Goal: Contribute content: Contribute content

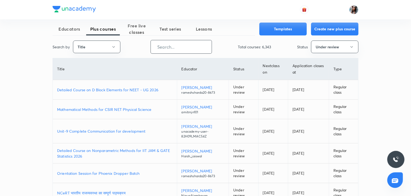
paste input "faizan.khan142"
click at [197, 48] on input "faizan.khan142" at bounding box center [181, 47] width 61 height 14
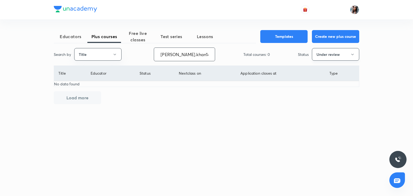
type input "faizan.khan142"
click at [325, 57] on button "Under review" at bounding box center [335, 54] width 47 height 13
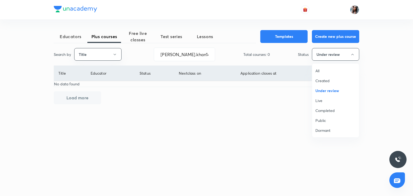
click at [320, 69] on span "All" at bounding box center [336, 71] width 40 height 6
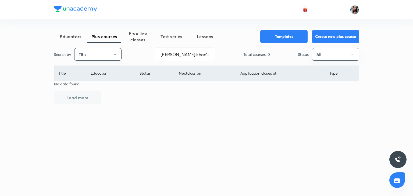
click at [95, 51] on button "Title" at bounding box center [97, 54] width 47 height 13
click at [91, 80] on span "Username" at bounding box center [98, 81] width 40 height 6
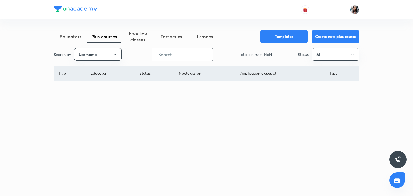
click at [177, 52] on input "text" at bounding box center [182, 55] width 61 height 14
paste input "faizan.khan142"
click at [324, 54] on button "All" at bounding box center [335, 54] width 47 height 13
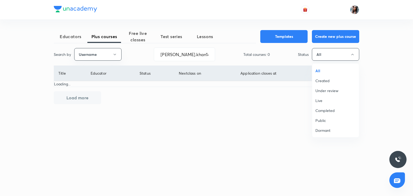
click at [324, 54] on div at bounding box center [206, 98] width 413 height 196
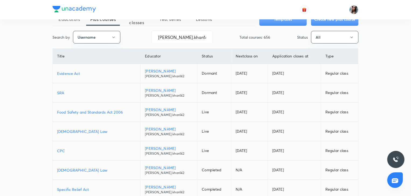
scroll to position [18, 0]
click at [114, 110] on p "Food Safety and Standards Act 2006" at bounding box center [96, 112] width 79 height 6
click at [191, 37] on input "faizan.khan142" at bounding box center [181, 37] width 61 height 14
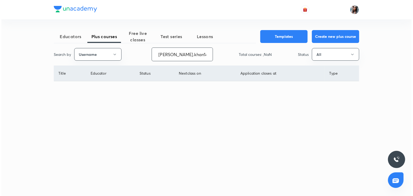
scroll to position [0, 0]
type input "f"
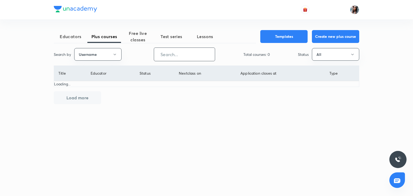
paste input "unacademy-user-v3qnitwcjwyl"
type input "unacademy-user-v3qnitwcjwyl"
click at [191, 37] on span "Lessons" at bounding box center [205, 36] width 34 height 6
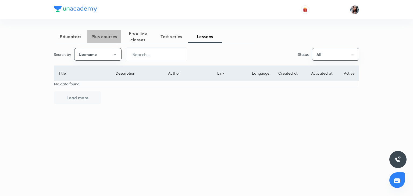
click at [111, 34] on span "Plus courses" at bounding box center [104, 36] width 34 height 6
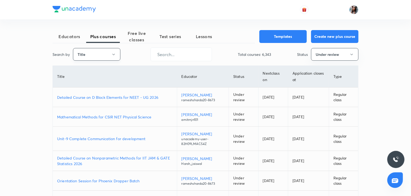
click at [118, 52] on button "Title" at bounding box center [96, 54] width 47 height 13
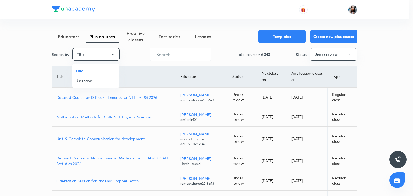
click at [92, 80] on span "Username" at bounding box center [96, 81] width 40 height 6
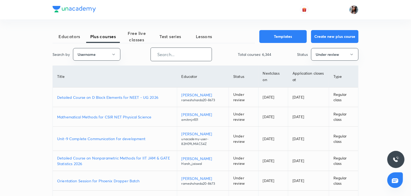
paste input "unacademy-user-v3qnitwcjwyl"
click at [159, 57] on input "unacademy-user-v3qnitwcjwyl" at bounding box center [181, 55] width 61 height 14
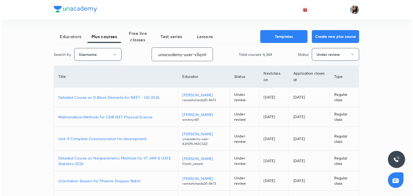
scroll to position [0, 15]
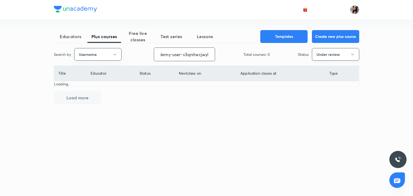
type input "unacademy-user-v3qnitwcjwyl"
click at [320, 53] on button "Under review" at bounding box center [335, 54] width 47 height 13
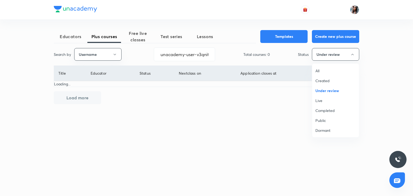
click at [320, 70] on span "All" at bounding box center [336, 71] width 40 height 6
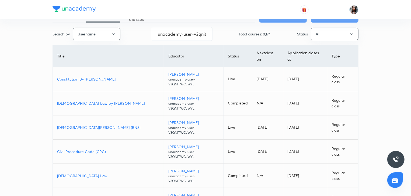
scroll to position [29, 0]
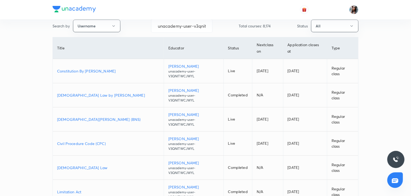
click at [91, 117] on p "[DEMOGRAPHIC_DATA][PERSON_NAME] (BNS)" at bounding box center [108, 120] width 102 height 6
click at [80, 141] on p "Civil Procedure Code (CPC)" at bounding box center [108, 144] width 102 height 6
click at [82, 68] on p "Constitution By Anil Khanna" at bounding box center [108, 71] width 102 height 6
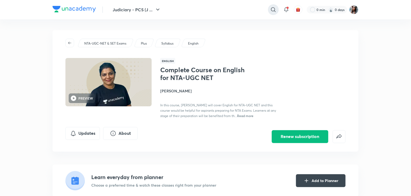
click at [273, 9] on icon at bounding box center [273, 9] width 6 height 6
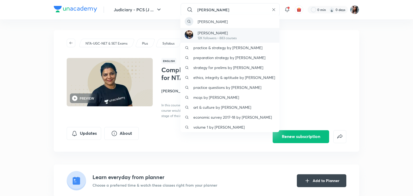
type input "faizan khan"
click at [224, 35] on p "Faizan Khan" at bounding box center [217, 33] width 39 height 6
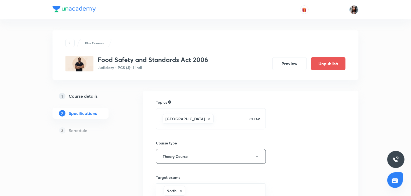
click at [94, 98] on h5 "Course details" at bounding box center [83, 96] width 29 height 6
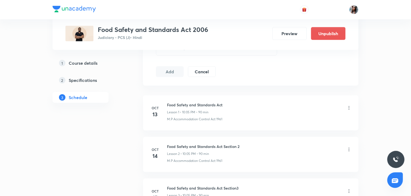
scroll to position [263, 0]
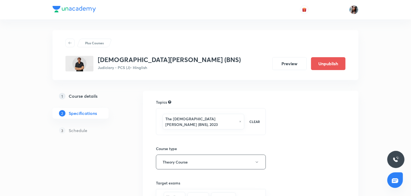
click at [86, 98] on h5 "Course details" at bounding box center [83, 96] width 29 height 6
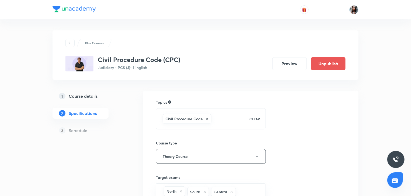
click at [89, 93] on h5 "Course details" at bounding box center [83, 96] width 29 height 6
click at [69, 96] on h5 "Course details" at bounding box center [83, 96] width 29 height 6
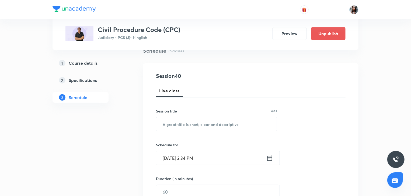
scroll to position [44, 0]
click at [209, 119] on input "text" at bounding box center [216, 125] width 121 height 14
paste input "Orders 15 to 19, order 22, 23, 38"
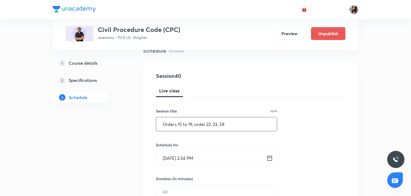
type input "Orders 15 to 19, order 22, 23, 38"
click at [222, 159] on input "Oct 8, 2025, 2:34 PM" at bounding box center [211, 158] width 110 height 14
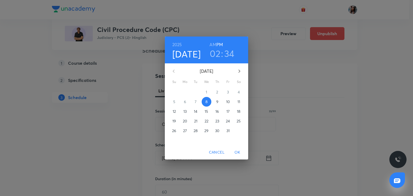
click at [227, 119] on p "24" at bounding box center [228, 121] width 4 height 5
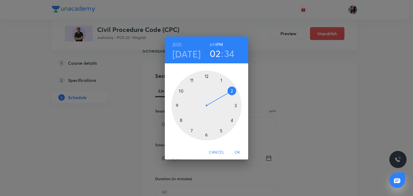
click at [221, 80] on div at bounding box center [207, 106] width 70 height 70
click at [232, 91] on div at bounding box center [207, 106] width 70 height 70
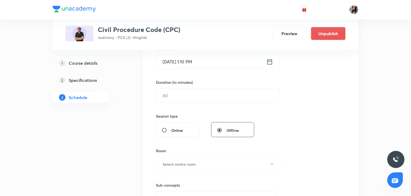
scroll to position [142, 0]
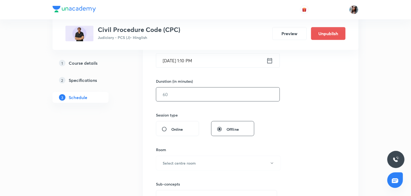
click at [213, 98] on input "text" at bounding box center [217, 95] width 123 height 14
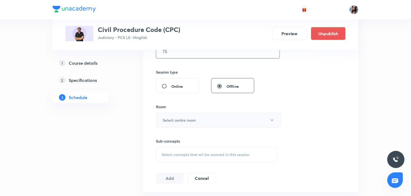
type input "75"
click at [189, 116] on button "Select centre room" at bounding box center [218, 120] width 125 height 15
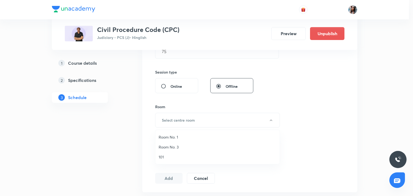
click at [169, 158] on span "101" at bounding box center [218, 157] width 118 height 6
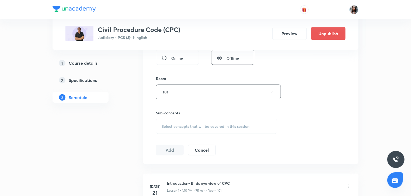
scroll to position [214, 0]
click at [191, 128] on div "Select concepts that wil be covered in this session" at bounding box center [216, 125] width 121 height 15
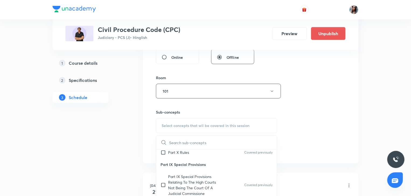
scroll to position [98, 0]
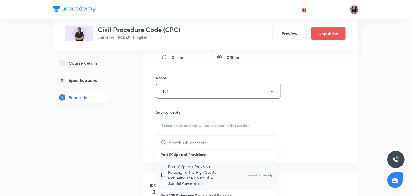
click at [181, 167] on p "Part IX Special Provisions Relating To The High Courts Not Being The Court Of A…" at bounding box center [195, 175] width 54 height 23
checkbox input "true"
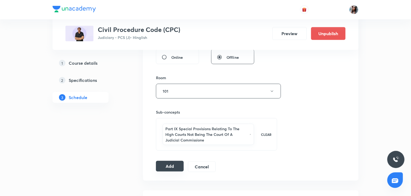
click at [169, 166] on button "Add" at bounding box center [170, 166] width 28 height 11
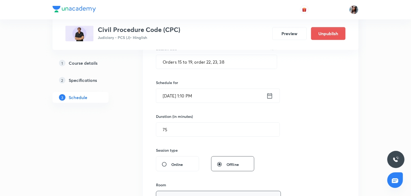
scroll to position [102, 0]
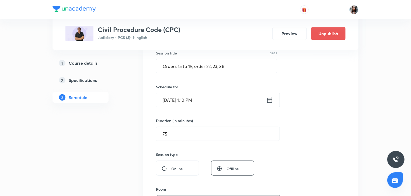
click at [217, 99] on input "Oct 24, 2025, 1:10 PM" at bounding box center [211, 100] width 110 height 14
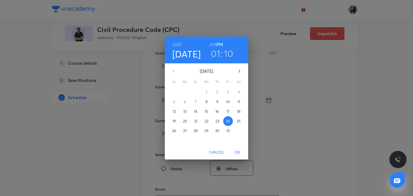
click at [241, 122] on span "25" at bounding box center [239, 121] width 10 height 5
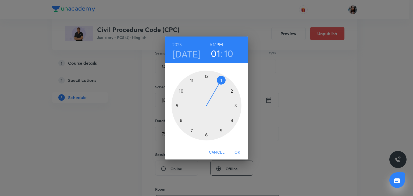
click at [236, 151] on span "OK" at bounding box center [237, 152] width 13 height 7
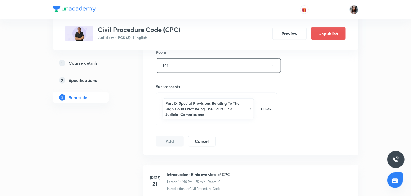
scroll to position [245, 0]
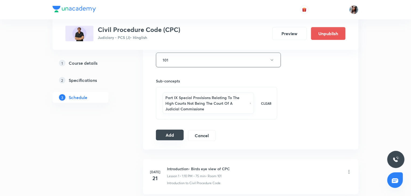
click at [167, 135] on button "Add" at bounding box center [170, 135] width 28 height 11
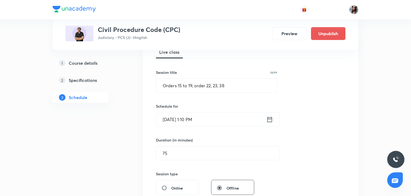
scroll to position [82, 0]
click at [214, 117] on input "Oct 25, 2025, 1:10 PM" at bounding box center [211, 120] width 110 height 14
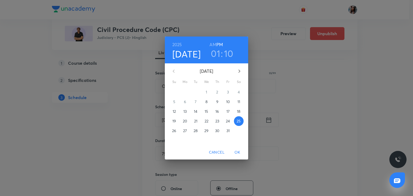
click at [187, 129] on span "27" at bounding box center [185, 130] width 10 height 5
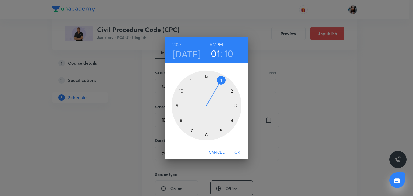
click at [235, 150] on span "OK" at bounding box center [237, 152] width 13 height 7
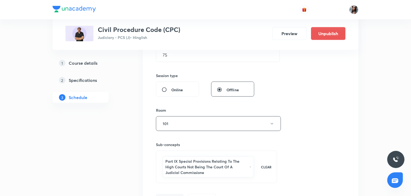
scroll to position [223, 0]
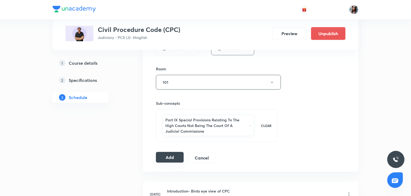
click at [179, 155] on button "Add" at bounding box center [170, 157] width 28 height 11
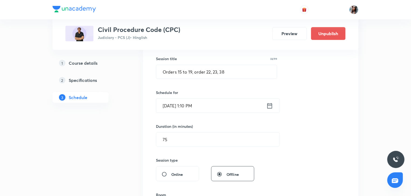
scroll to position [64, 0]
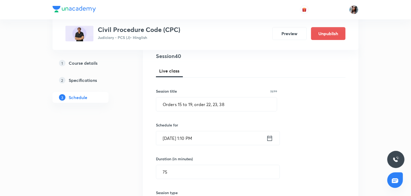
click at [210, 139] on input "Oct 27, 2025, 1:10 PM" at bounding box center [211, 139] width 110 height 14
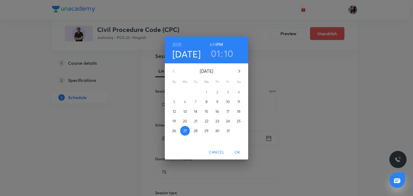
click at [197, 132] on p "28" at bounding box center [196, 130] width 4 height 5
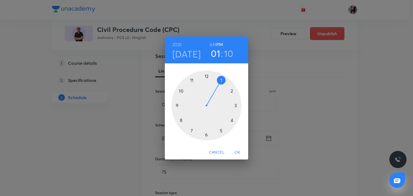
click at [239, 151] on span "OK" at bounding box center [237, 152] width 13 height 7
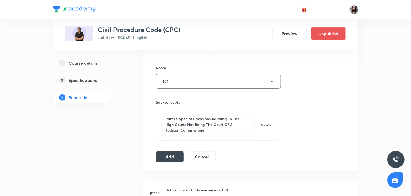
scroll to position [224, 0]
click at [173, 152] on button "Add" at bounding box center [170, 156] width 28 height 11
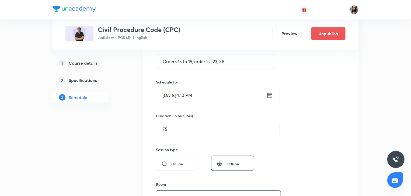
scroll to position [107, 0]
click at [221, 95] on input "Oct 28, 2025, 1:10 PM" at bounding box center [211, 96] width 110 height 14
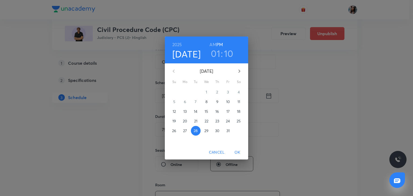
click at [208, 130] on p "29" at bounding box center [206, 130] width 4 height 5
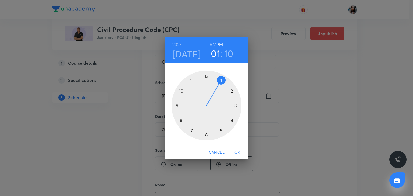
click at [236, 150] on span "OK" at bounding box center [237, 152] width 13 height 7
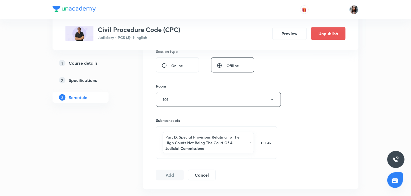
scroll to position [233, 0]
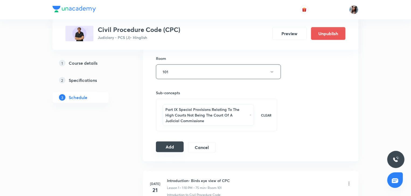
click at [169, 146] on button "Add" at bounding box center [170, 147] width 28 height 11
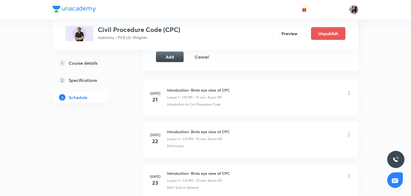
scroll to position [337, 0]
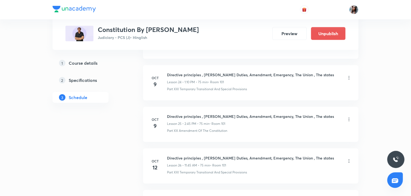
scroll to position [1280, 0]
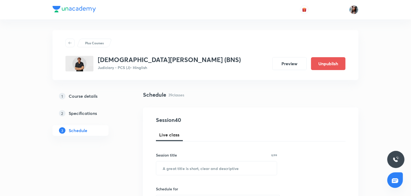
scroll to position [56, 0]
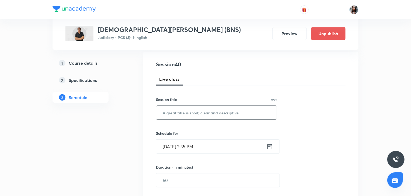
click at [207, 114] on input "text" at bounding box center [216, 113] width 121 height 14
paste input "offences against property"
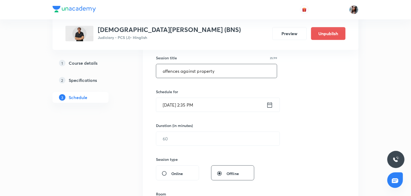
scroll to position [98, 0]
type input "offences against property"
click at [211, 105] on input "Oct 8, 2025, 2:35 PM" at bounding box center [211, 105] width 110 height 14
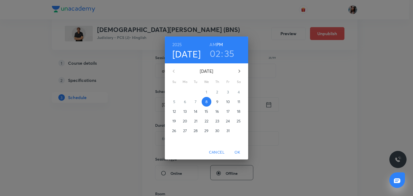
click at [227, 121] on p "24" at bounding box center [228, 121] width 4 height 5
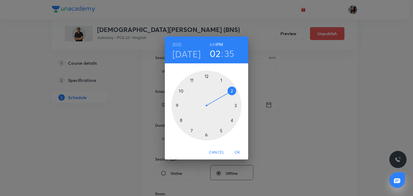
click at [230, 55] on h3 "35" at bounding box center [229, 53] width 10 height 11
click at [178, 105] on div at bounding box center [207, 106] width 70 height 70
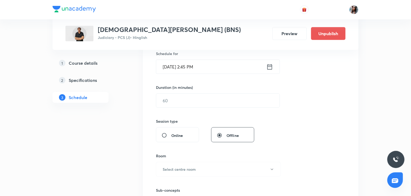
scroll to position [138, 0]
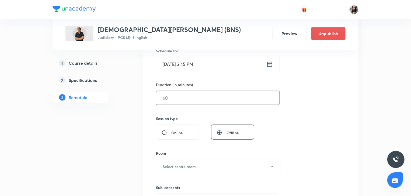
click at [189, 95] on input "text" at bounding box center [217, 98] width 123 height 14
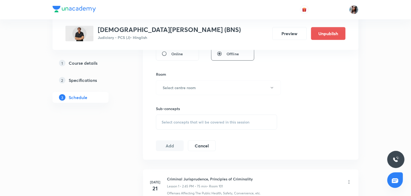
scroll to position [218, 0]
type input "75"
click at [178, 87] on h6 "Select centre room" at bounding box center [178, 87] width 33 height 6
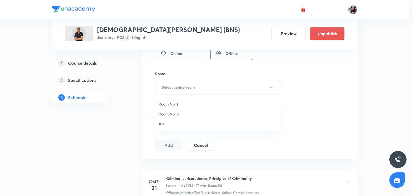
click at [163, 124] on span "101" at bounding box center [218, 124] width 118 height 6
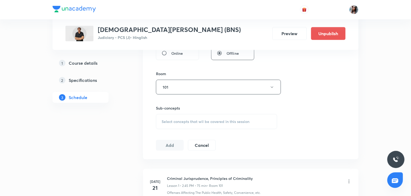
click at [183, 121] on span "Select concepts that wil be covered in this session" at bounding box center [205, 122] width 88 height 4
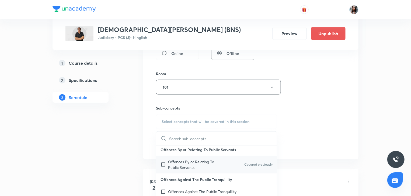
scroll to position [116, 0]
click at [184, 168] on p "Offences By or Relating To Public Servants" at bounding box center [195, 164] width 54 height 11
checkbox input "true"
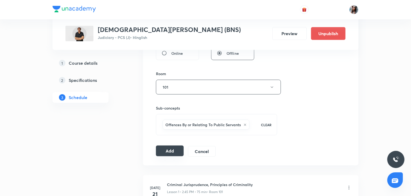
click at [173, 149] on button "Add" at bounding box center [170, 151] width 28 height 11
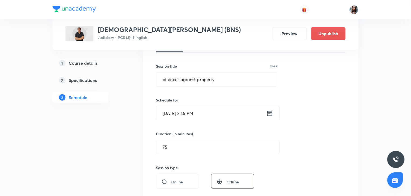
scroll to position [89, 0]
click at [220, 115] on input "Oct 24, 2025, 2:45 PM" at bounding box center [211, 113] width 110 height 14
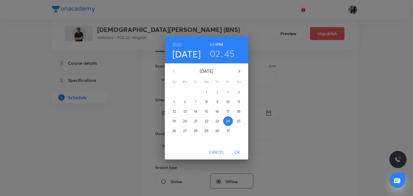
click at [238, 122] on p "25" at bounding box center [239, 121] width 4 height 5
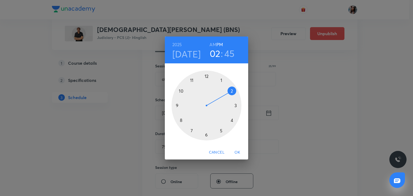
click at [239, 150] on span "OK" at bounding box center [237, 152] width 13 height 7
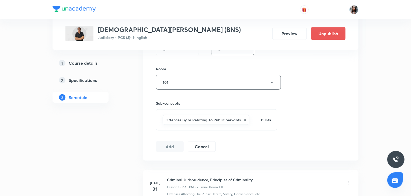
scroll to position [224, 0]
click at [160, 141] on button "Add" at bounding box center [170, 145] width 28 height 11
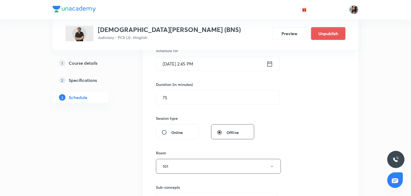
scroll to position [97, 0]
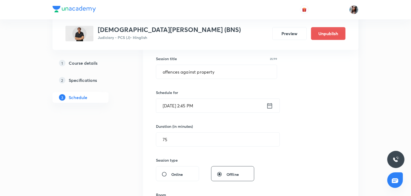
click at [221, 106] on input "Oct 25, 2025, 2:45 PM" at bounding box center [211, 106] width 110 height 14
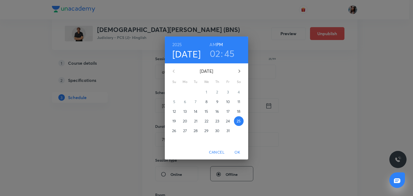
click at [183, 130] on p "27" at bounding box center [185, 130] width 4 height 5
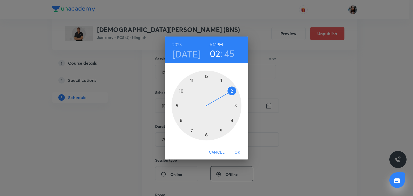
click at [237, 151] on span "OK" at bounding box center [237, 152] width 13 height 7
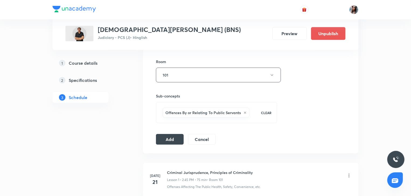
scroll to position [233, 0]
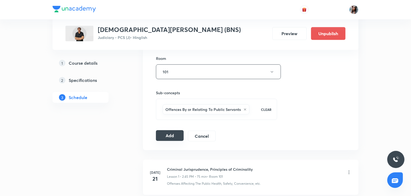
click at [170, 136] on button "Add" at bounding box center [170, 135] width 28 height 11
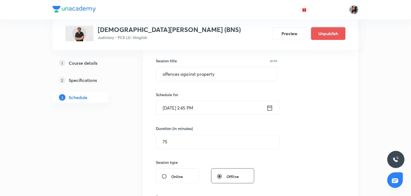
scroll to position [93, 0]
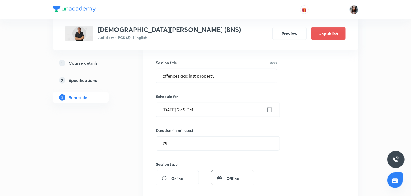
click at [219, 108] on input "Oct 27, 2025, 2:45 PM" at bounding box center [211, 110] width 110 height 14
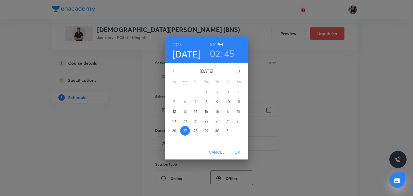
click at [195, 132] on p "28" at bounding box center [196, 130] width 4 height 5
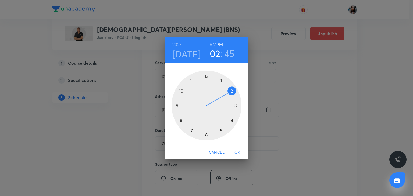
click at [235, 153] on span "OK" at bounding box center [237, 152] width 13 height 7
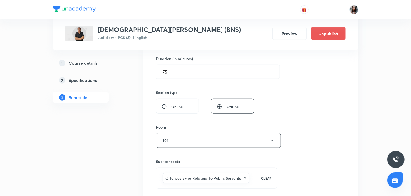
scroll to position [198, 0]
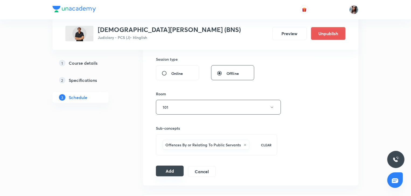
click at [174, 169] on button "Add" at bounding box center [170, 171] width 28 height 11
click at [172, 170] on button "Add" at bounding box center [170, 171] width 28 height 11
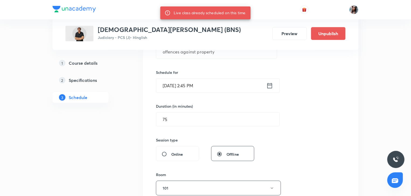
scroll to position [116, 0]
click at [248, 83] on input "Oct 28, 2025, 2:45 PM" at bounding box center [211, 86] width 110 height 14
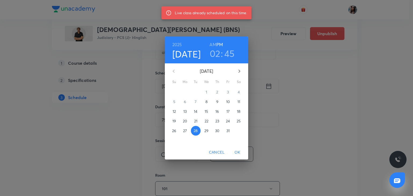
click at [209, 130] on span "29" at bounding box center [207, 130] width 10 height 5
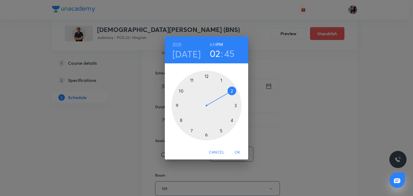
click at [237, 150] on span "OK" at bounding box center [237, 152] width 13 height 7
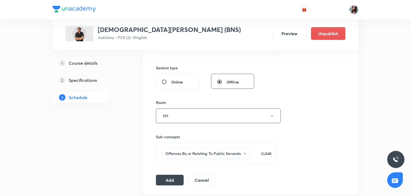
scroll to position [214, 0]
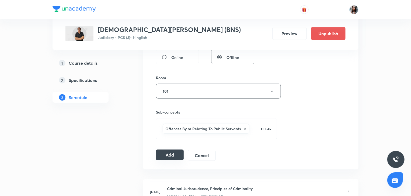
click at [169, 151] on button "Add" at bounding box center [170, 155] width 28 height 11
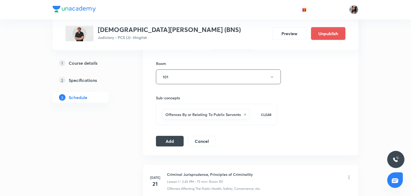
scroll to position [239, 0]
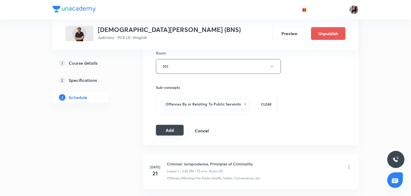
click at [177, 129] on button "Add" at bounding box center [170, 130] width 28 height 11
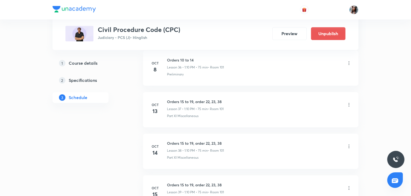
scroll to position [1805, 0]
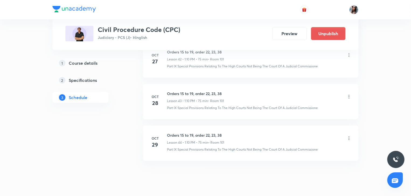
scroll to position [2055, 0]
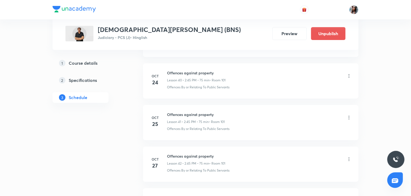
scroll to position [2064, 0]
